Goal: Contribute content

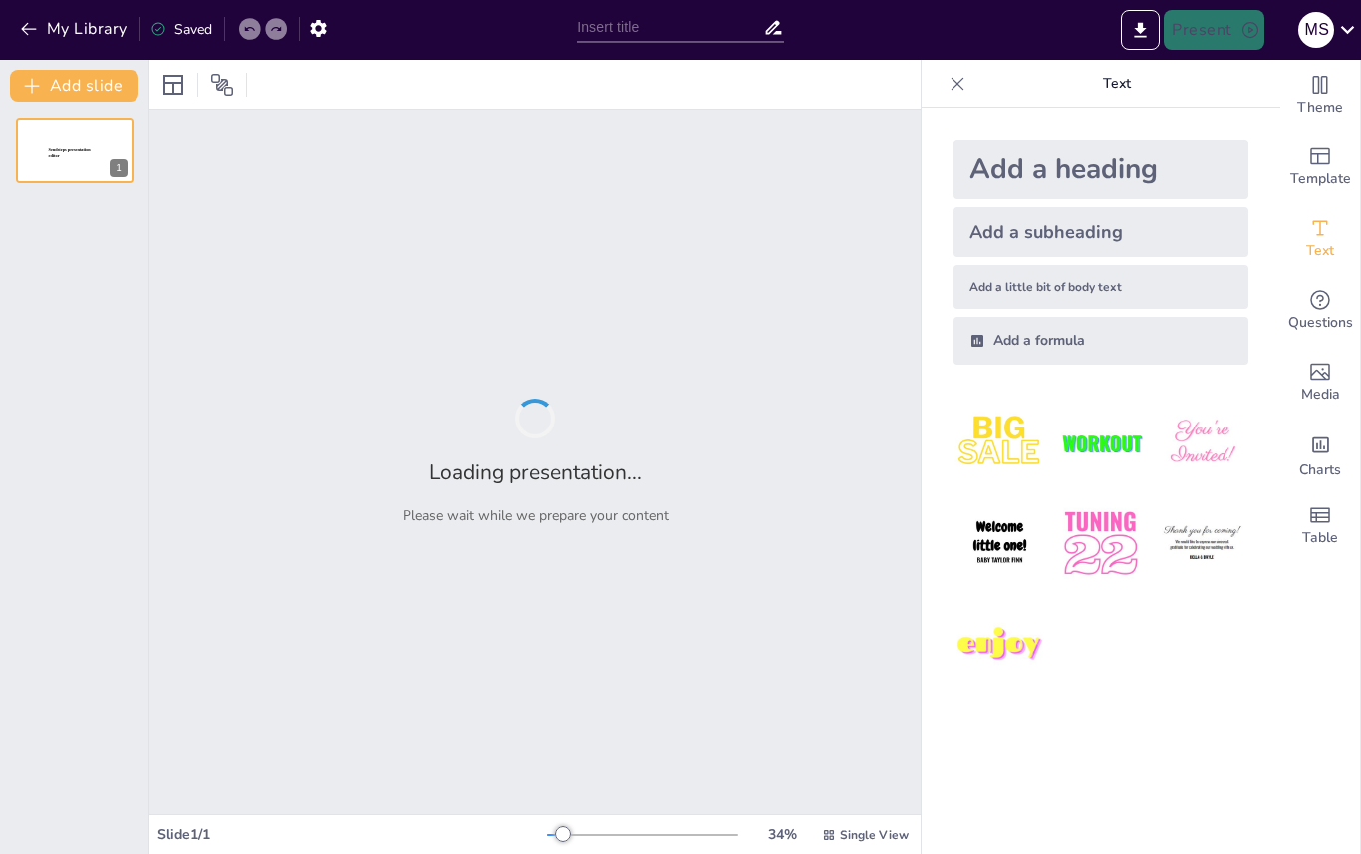
type input "Data als Product: De Kernprincipes van Data Mesh"
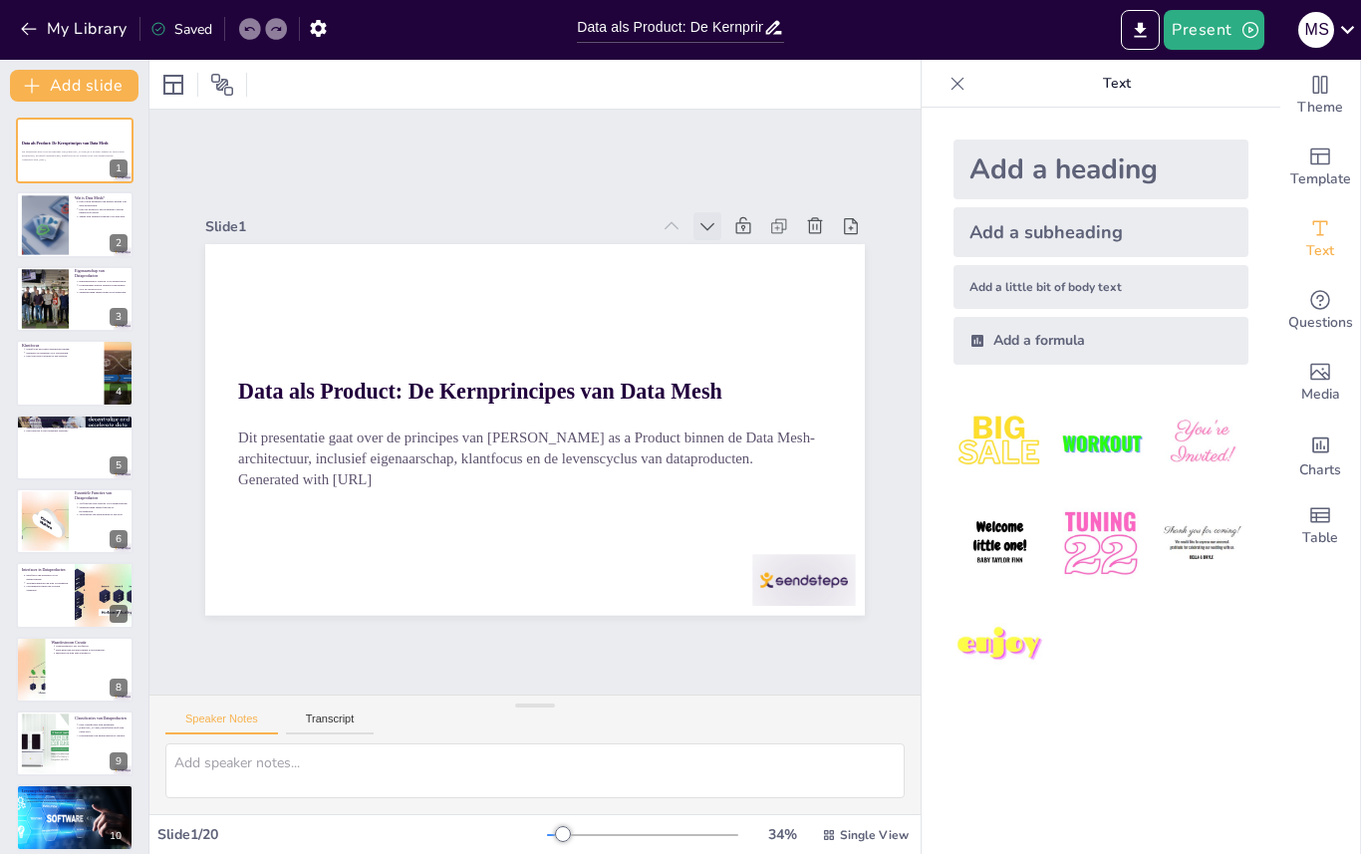
click at [732, 262] on icon at bounding box center [739, 267] width 15 height 10
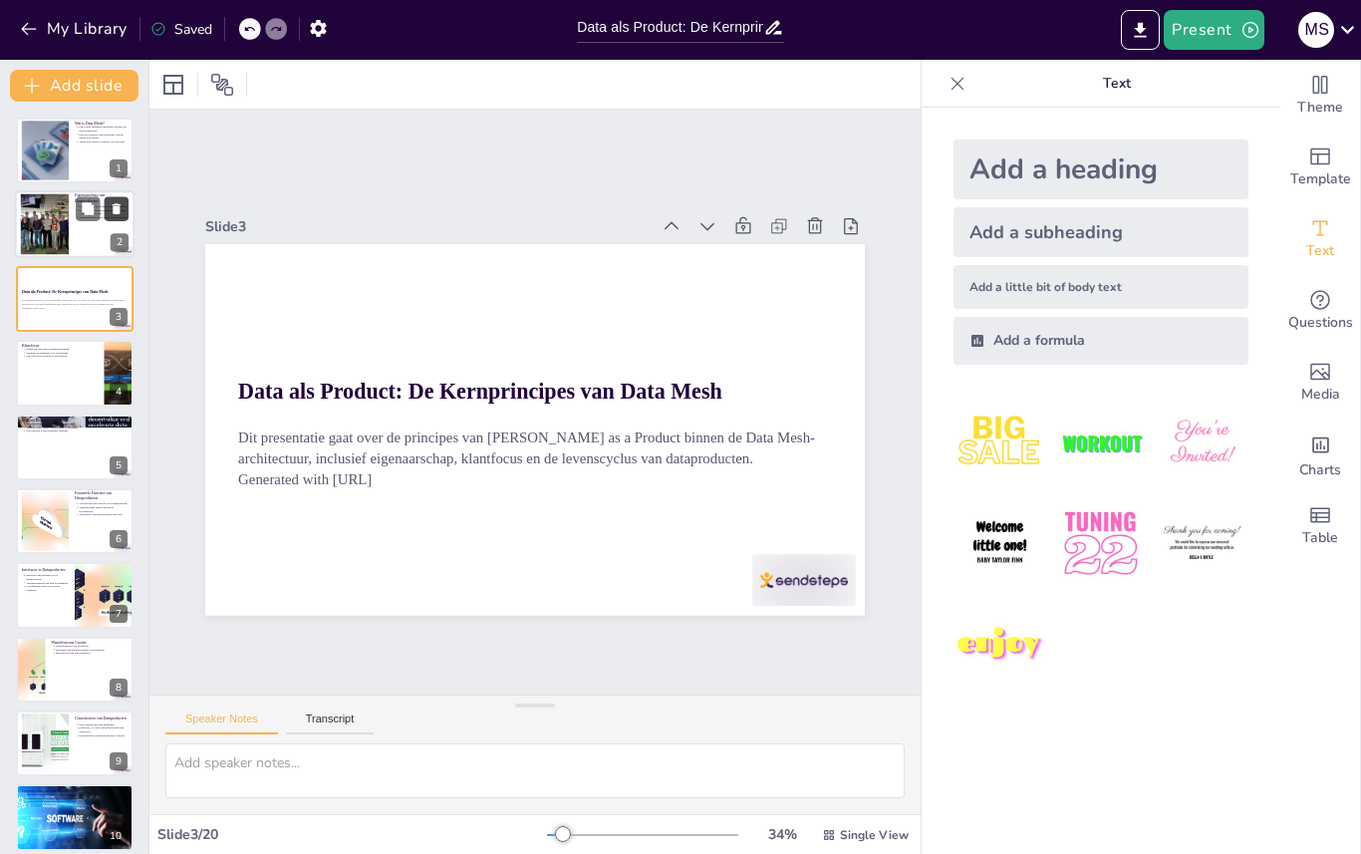
click at [125, 218] on button at bounding box center [117, 209] width 24 height 24
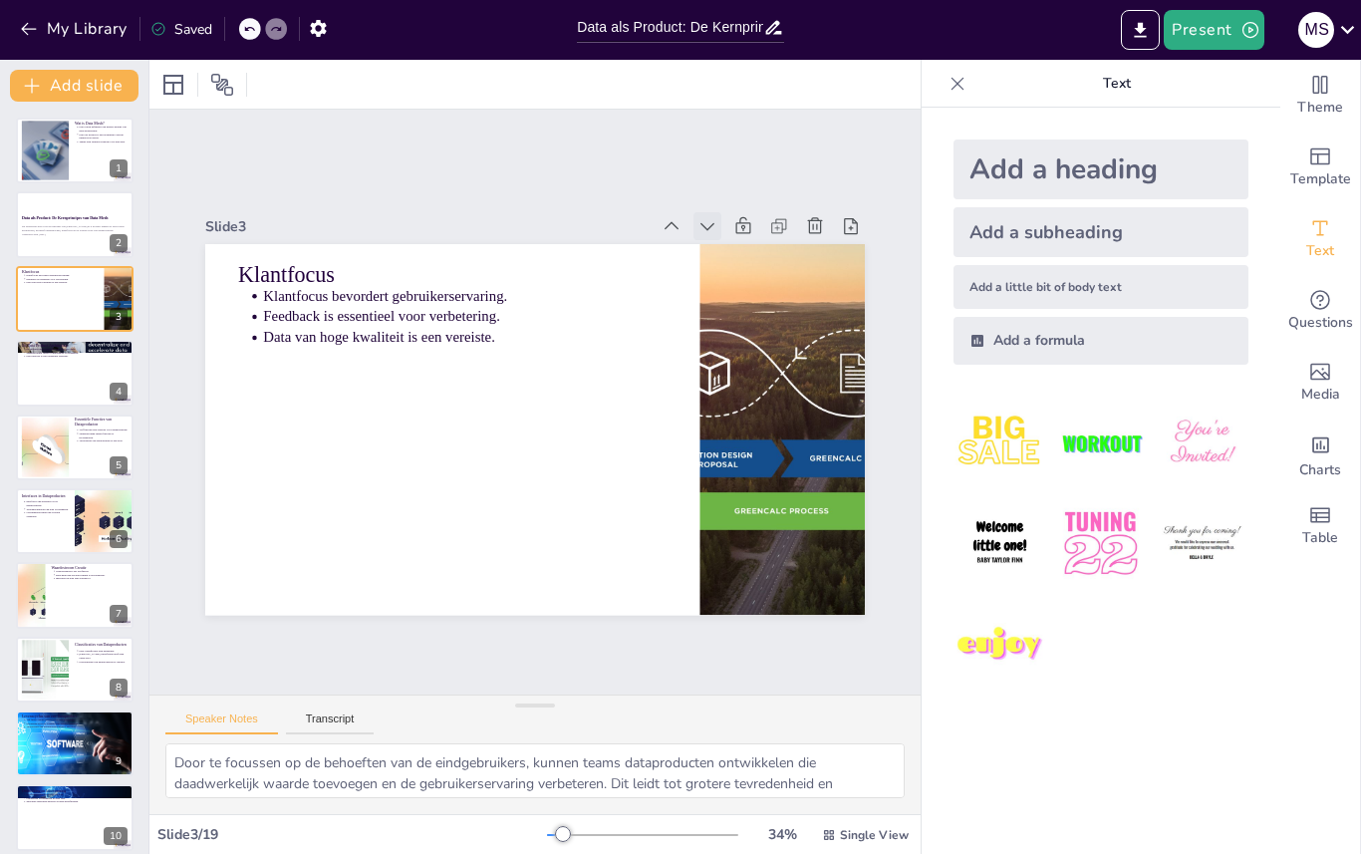
click at [415, 598] on icon at bounding box center [404, 610] width 24 height 24
click at [752, 475] on icon at bounding box center [765, 488] width 26 height 26
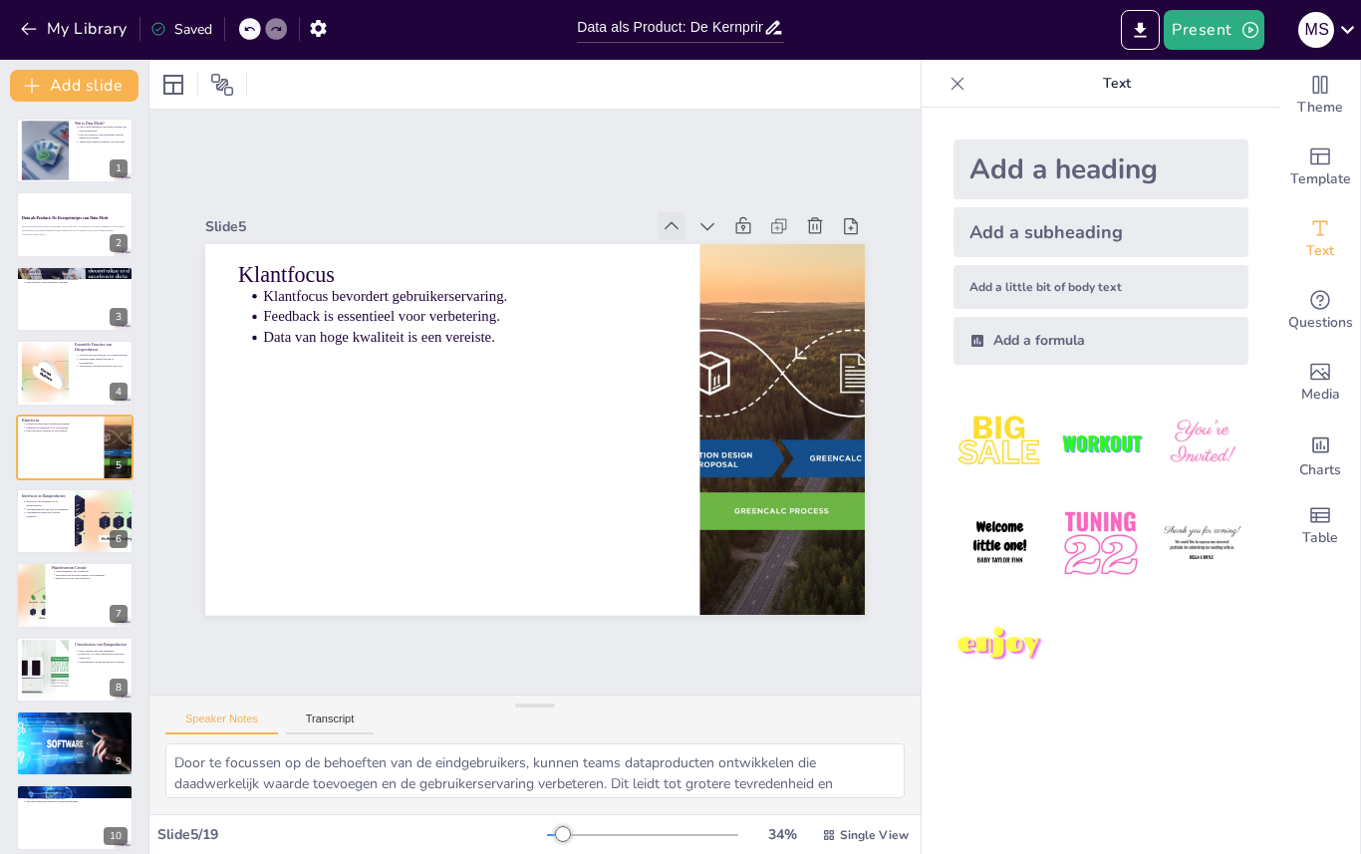
click at [693, 247] on icon at bounding box center [705, 259] width 24 height 24
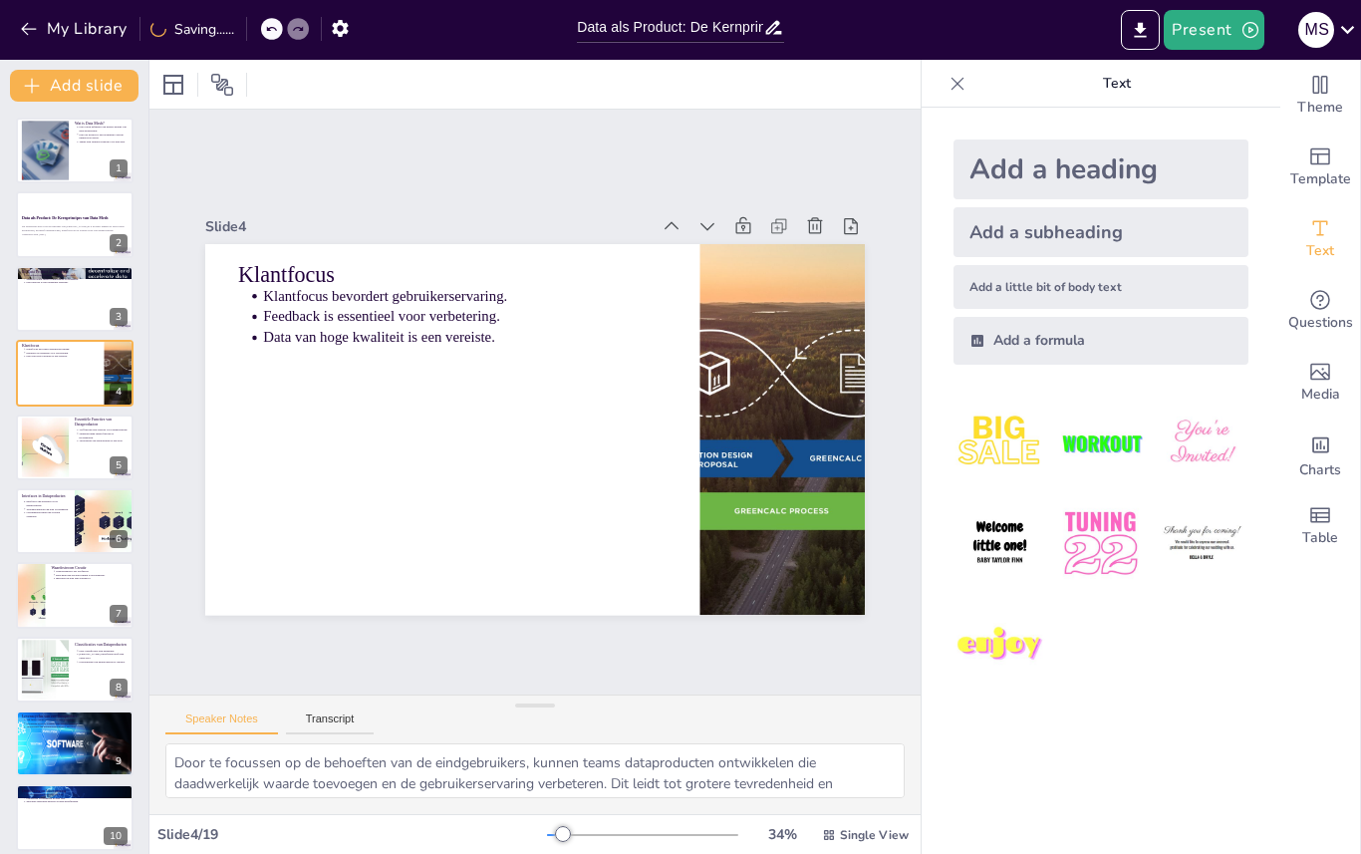
click at [678, 231] on icon at bounding box center [689, 242] width 22 height 22
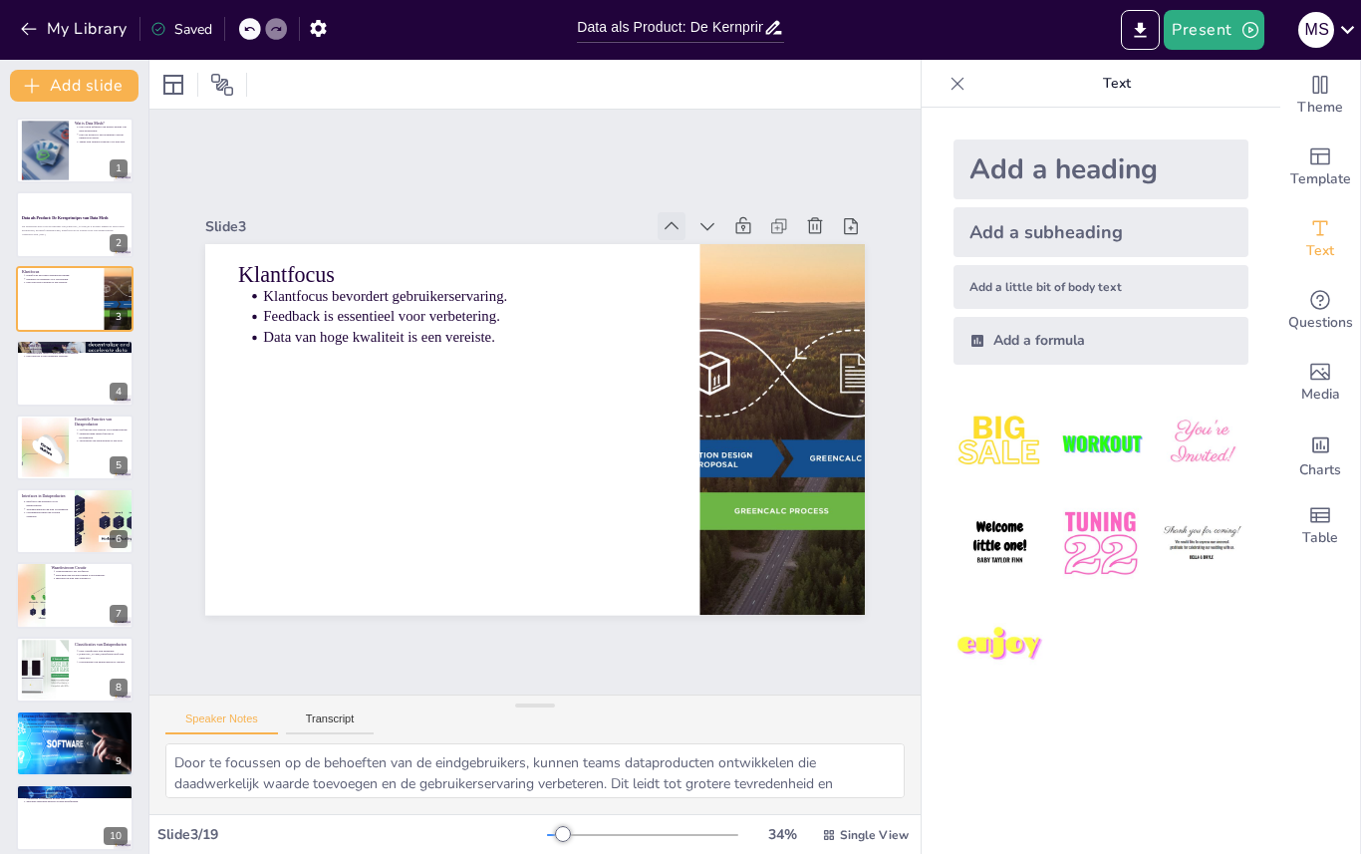
click at [611, 602] on icon at bounding box center [597, 616] width 28 height 28
click at [693, 247] on icon at bounding box center [705, 259] width 24 height 24
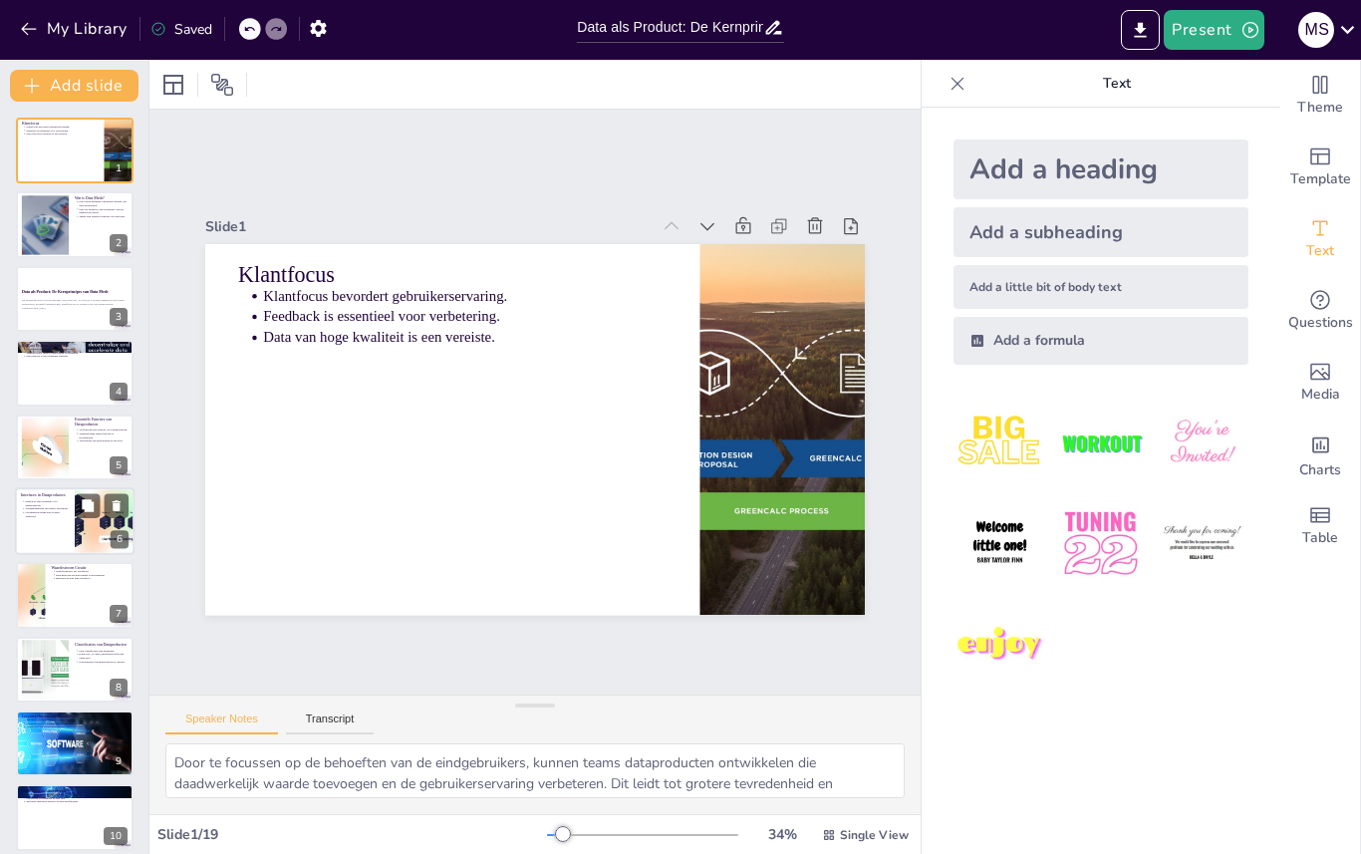
click at [42, 523] on div at bounding box center [75, 521] width 120 height 68
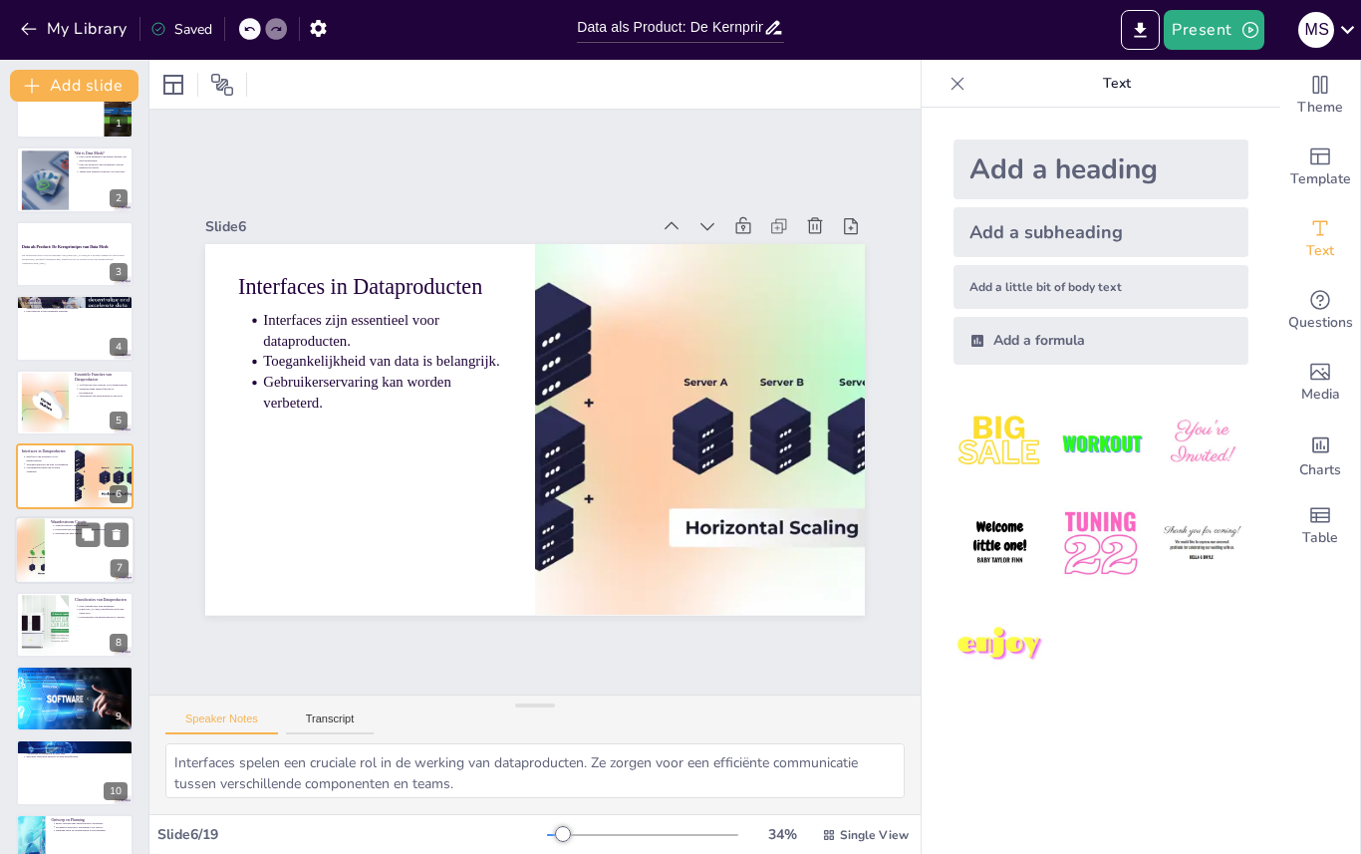
click at [58, 567] on div at bounding box center [75, 551] width 120 height 68
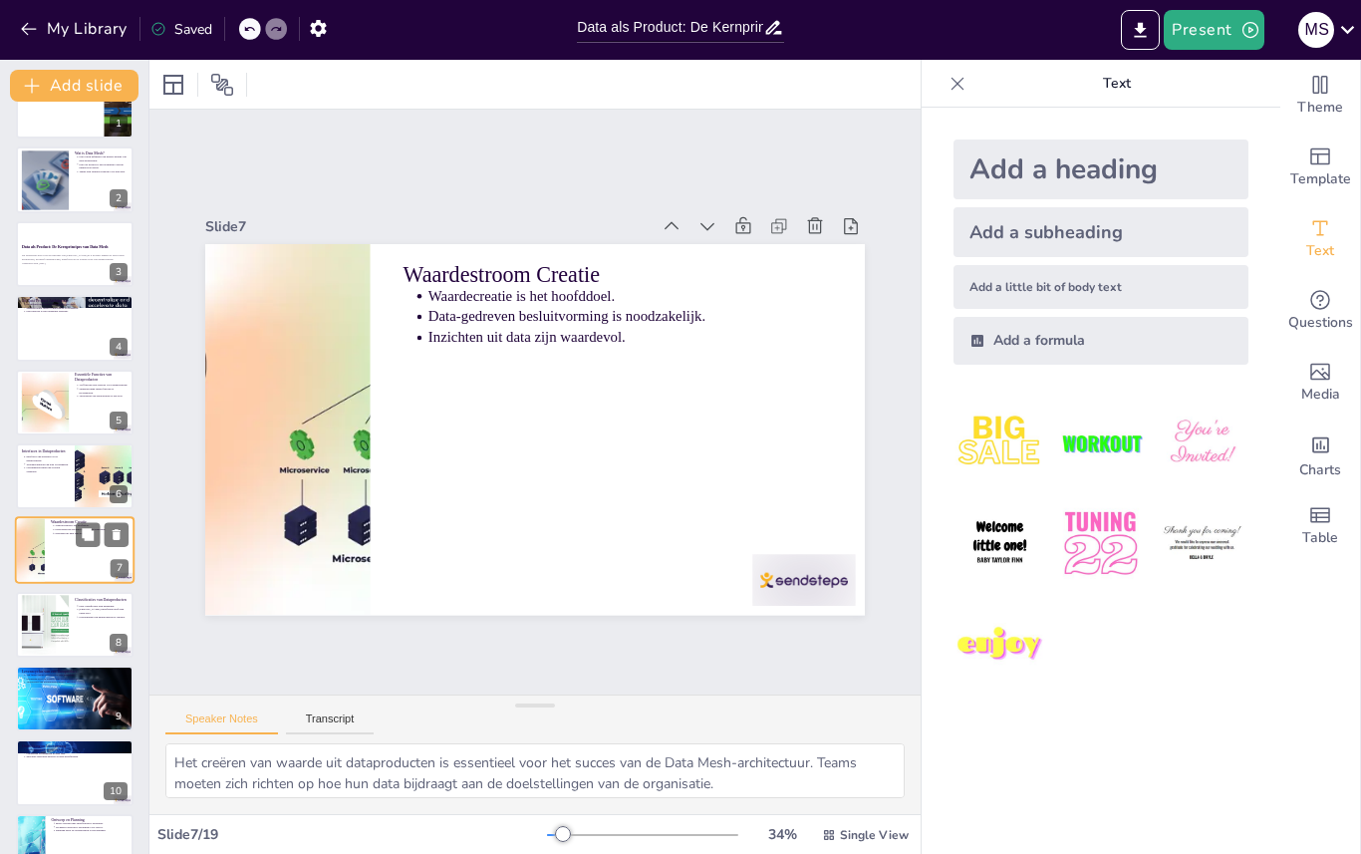
scroll to position [118, 0]
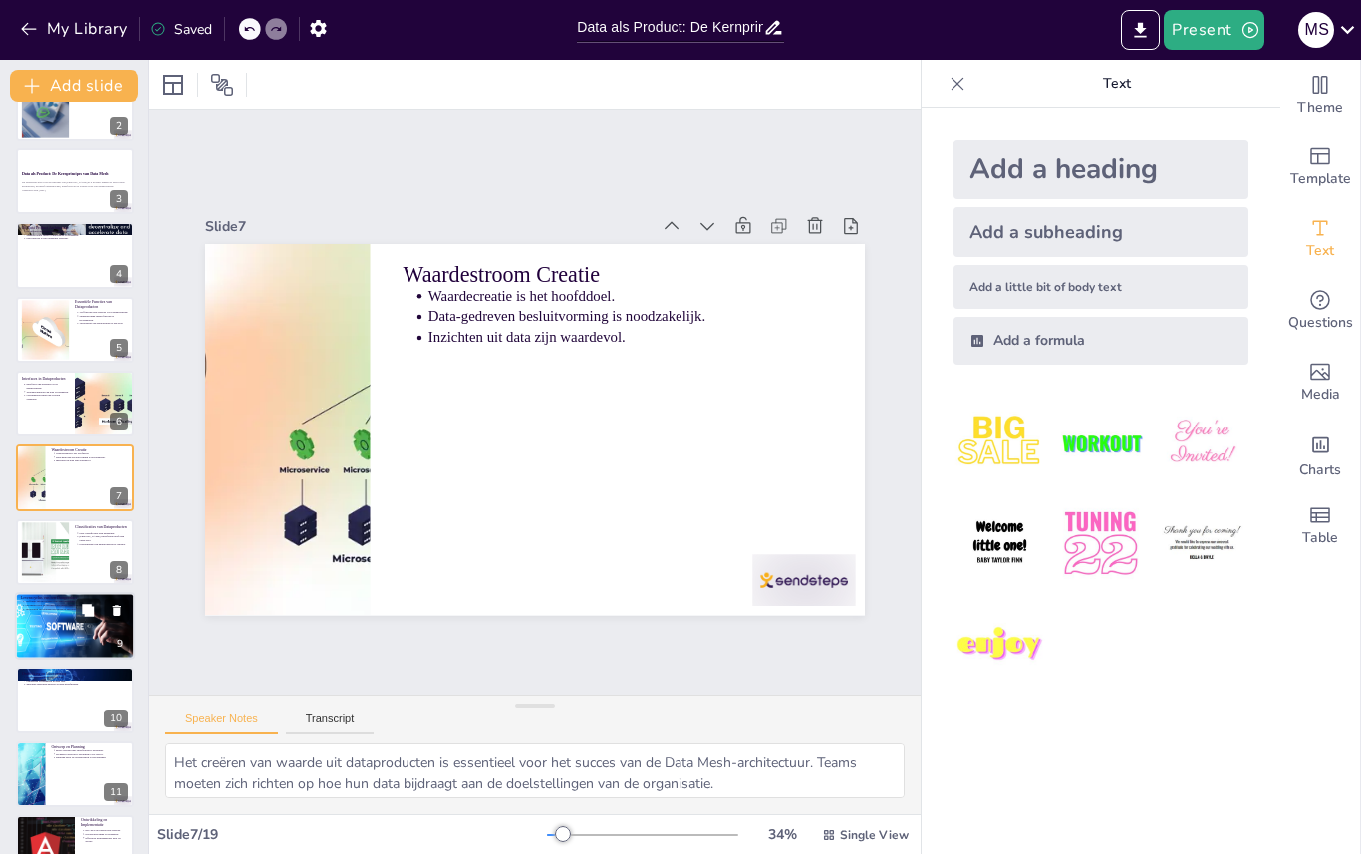
click at [62, 614] on div at bounding box center [74, 626] width 141 height 68
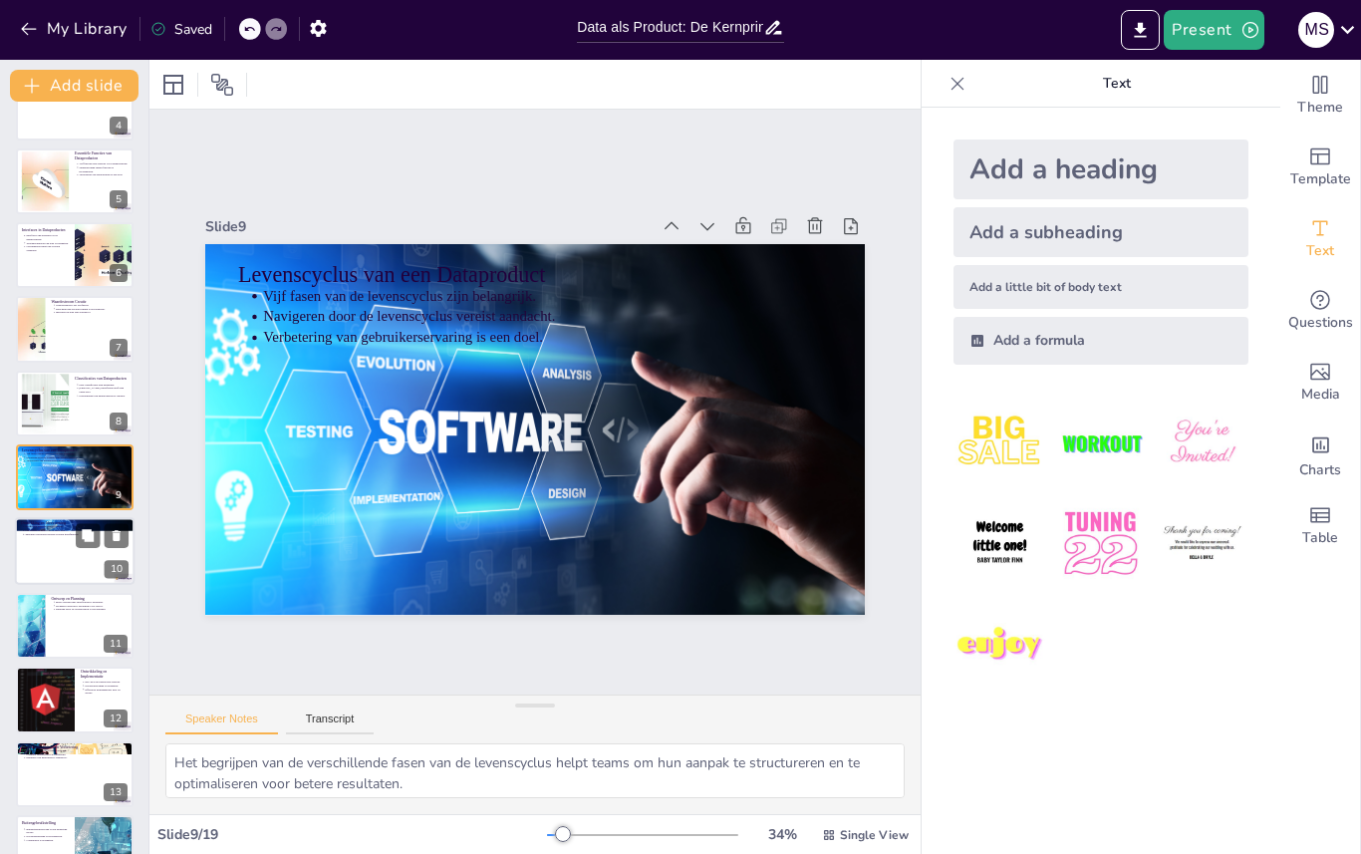
click at [61, 550] on div at bounding box center [75, 552] width 120 height 68
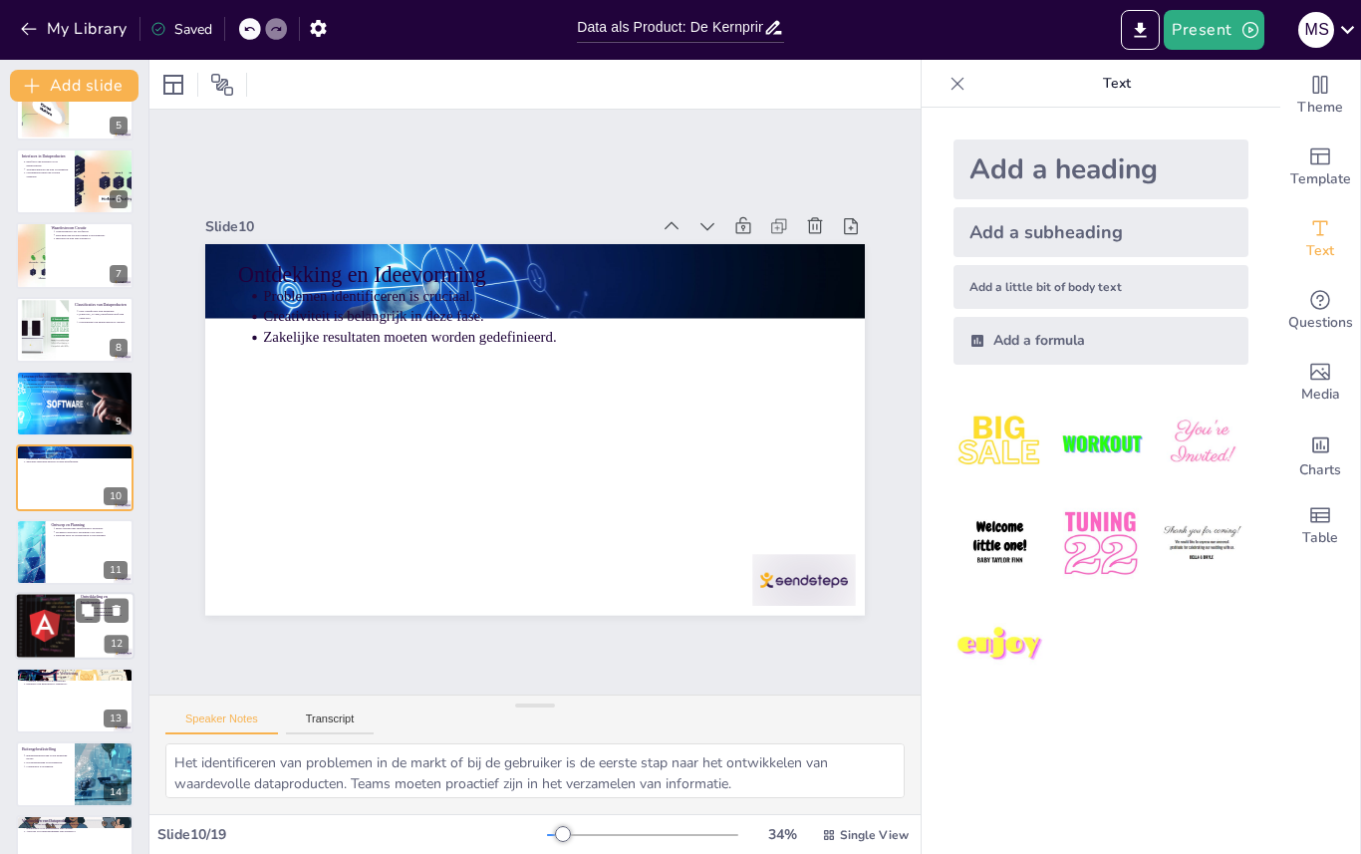
click at [58, 617] on div at bounding box center [45, 626] width 120 height 68
type textarea "Het bouwen van effectieve ETL/ELT-processen is essentieel voor het omzetten van…"
